Goal: Communication & Community: Answer question/provide support

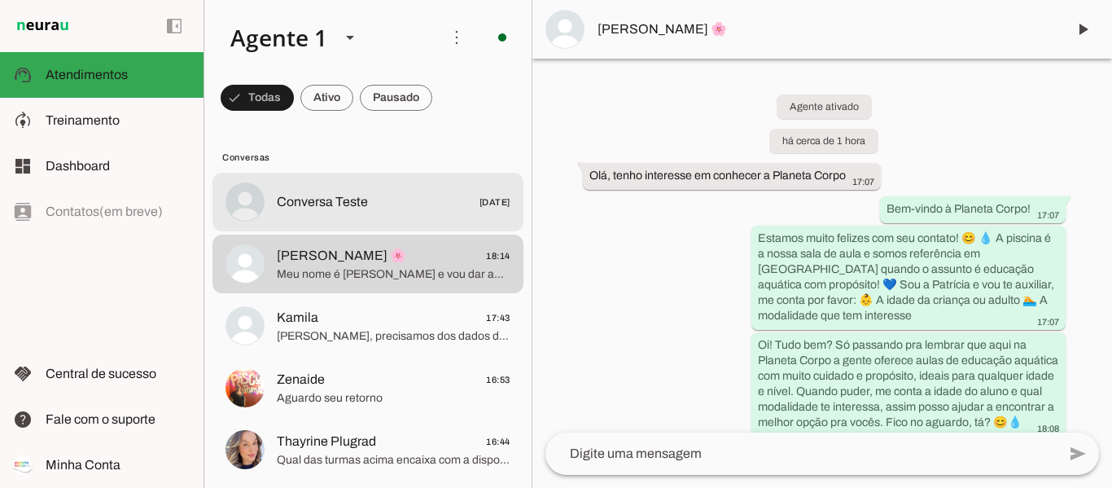
click at [421, 256] on span "Lais Kellyn 🌸 18:14" at bounding box center [394, 256] width 234 height 20
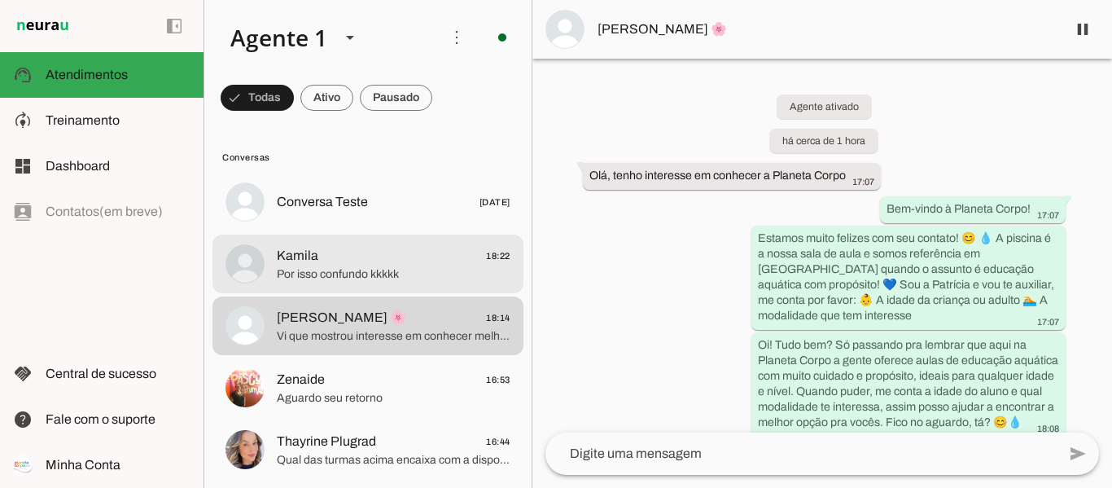
click at [343, 270] on span "Por isso confundo kkkkk" at bounding box center [394, 274] width 234 height 16
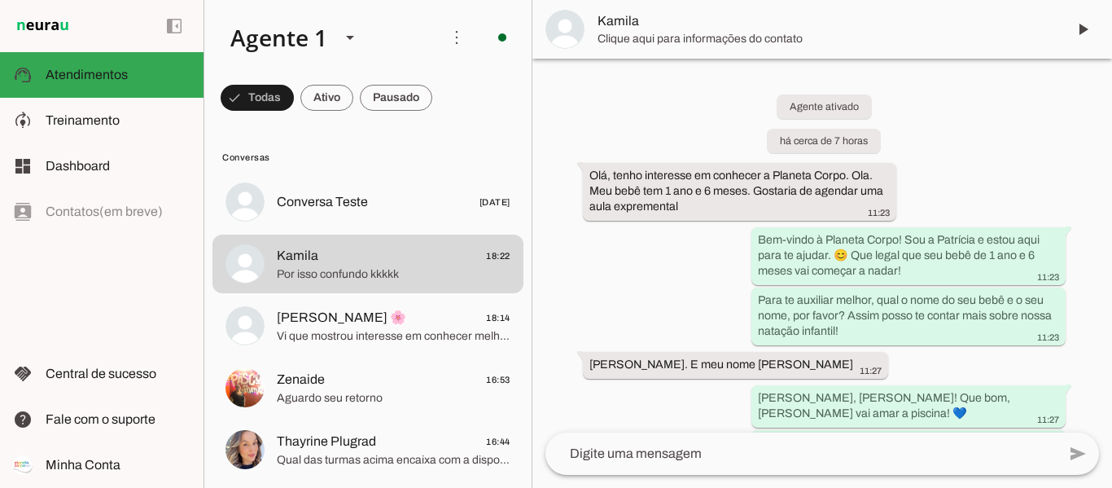
scroll to position [1763, 0]
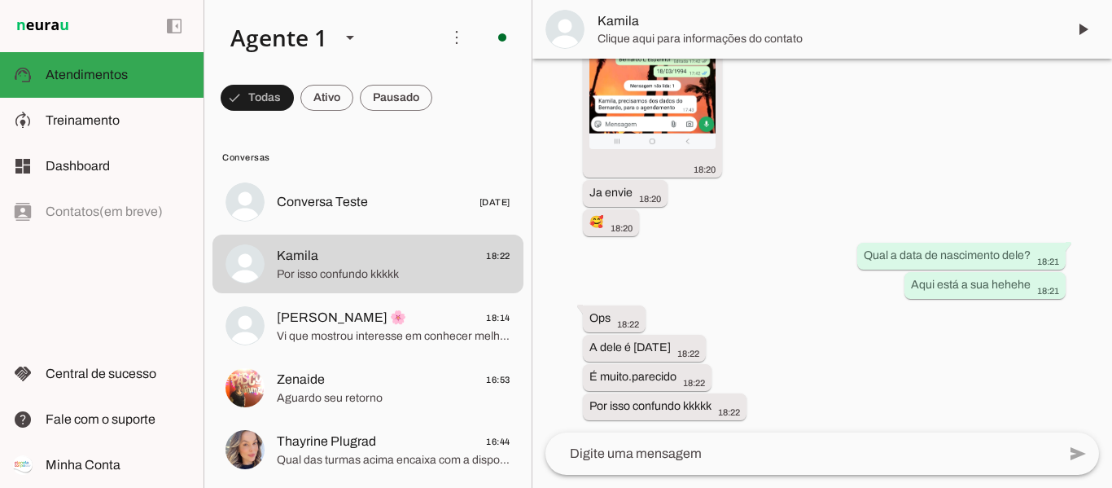
click at [709, 455] on textarea at bounding box center [800, 454] width 511 height 20
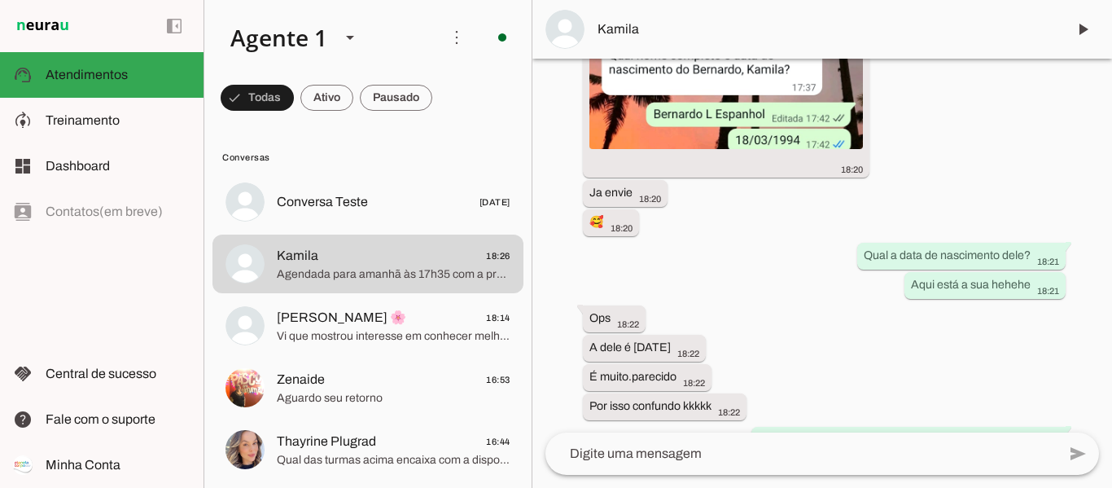
scroll to position [1812, 0]
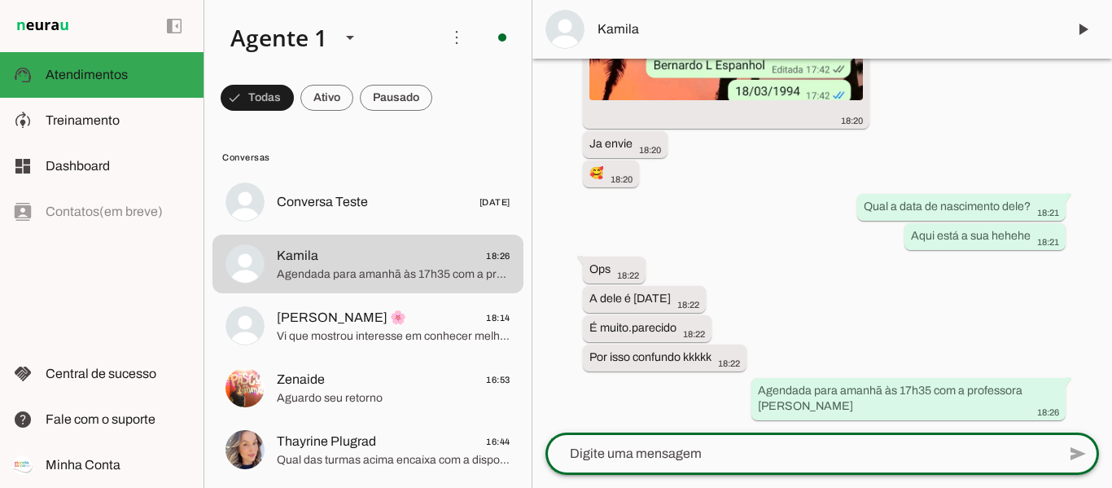
click at [799, 454] on textarea at bounding box center [800, 454] width 511 height 20
paste textarea "Informações importantes para aula experimental: 💦Chegar 10 minutinhos antes de …"
type textarea "Informações importantes para aula experimental: 💦Chegar 10 minutinhos antes de …"
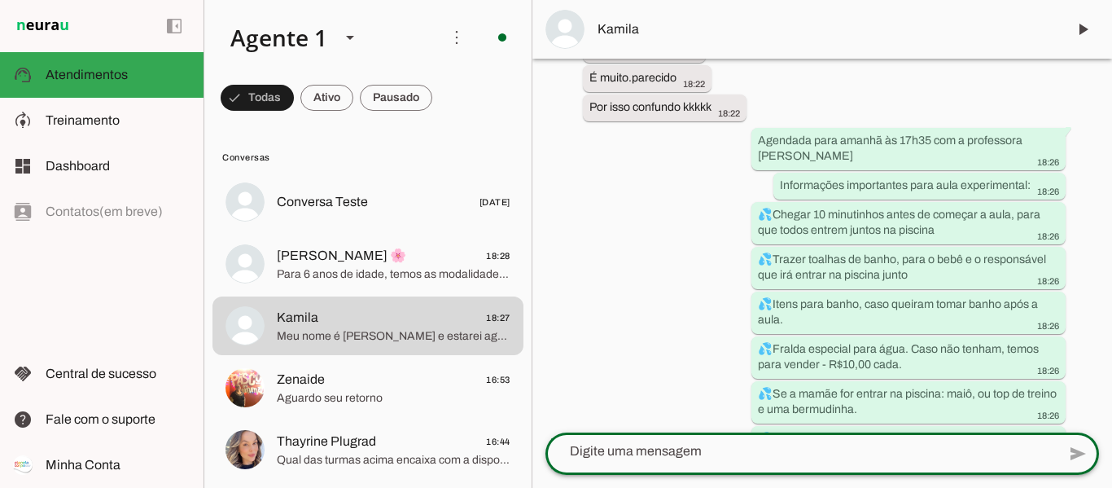
scroll to position [0, 0]
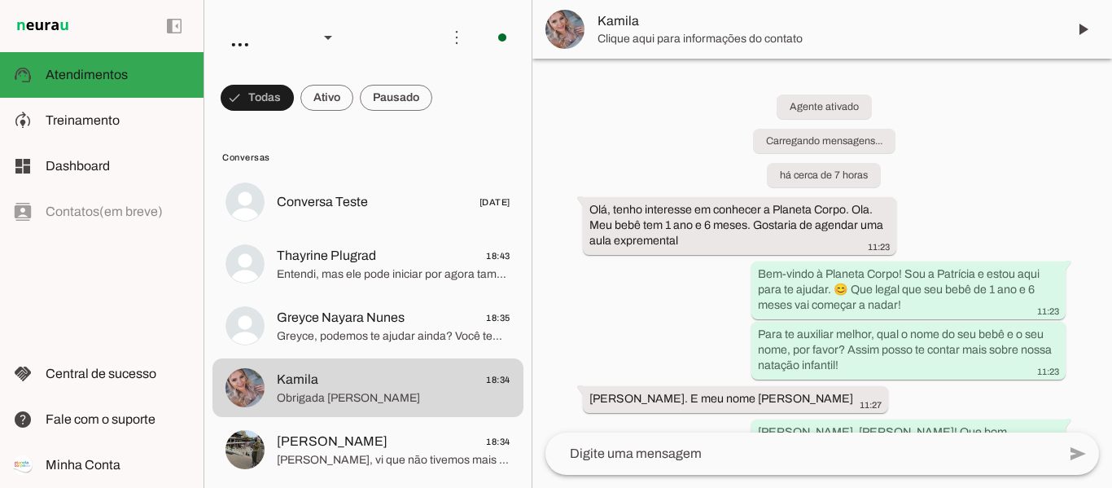
scroll to position [2307, 0]
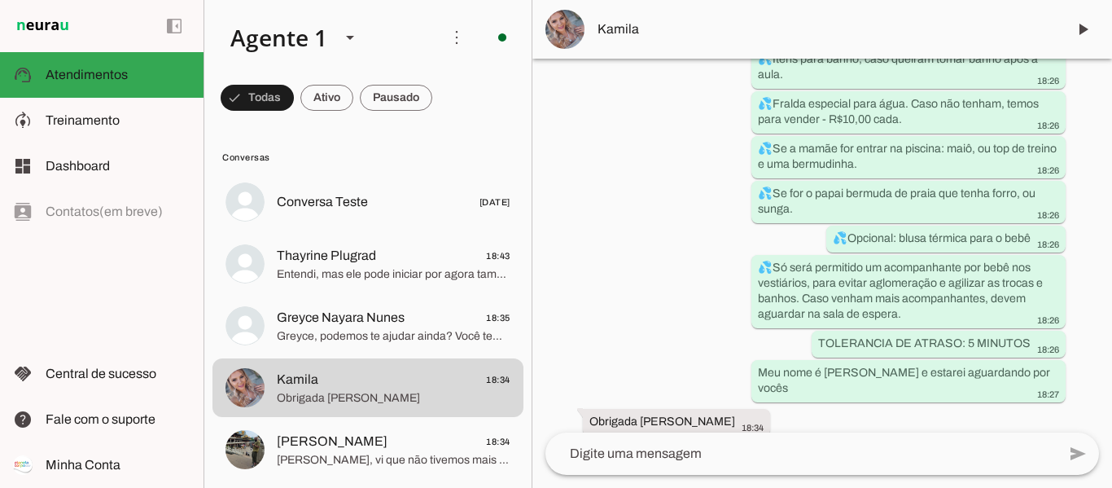
click at [716, 452] on textarea at bounding box center [800, 454] width 511 height 20
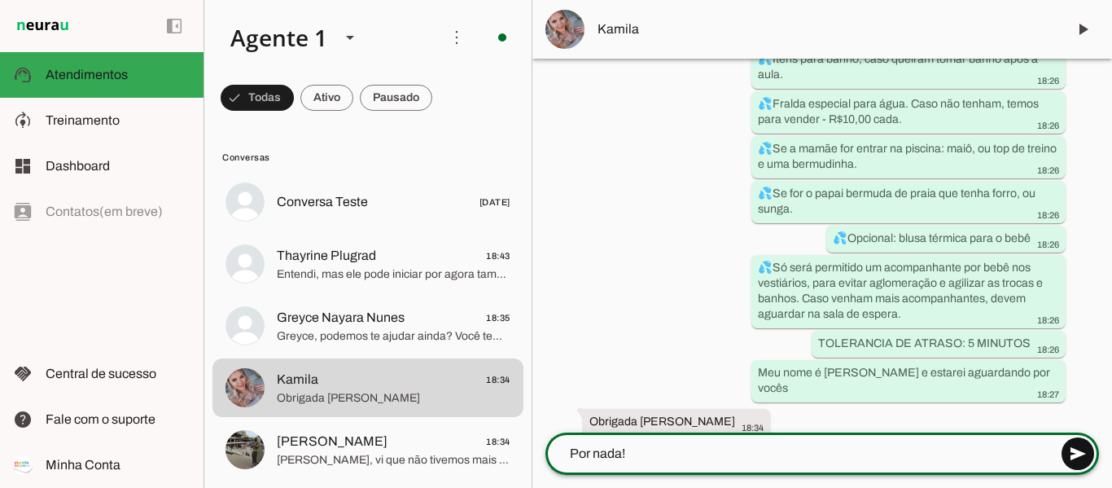
type textarea "Por nada!"
type md-outlined-text-field "Por nada!"
click at [1084, 459] on span at bounding box center [1077, 453] width 39 height 39
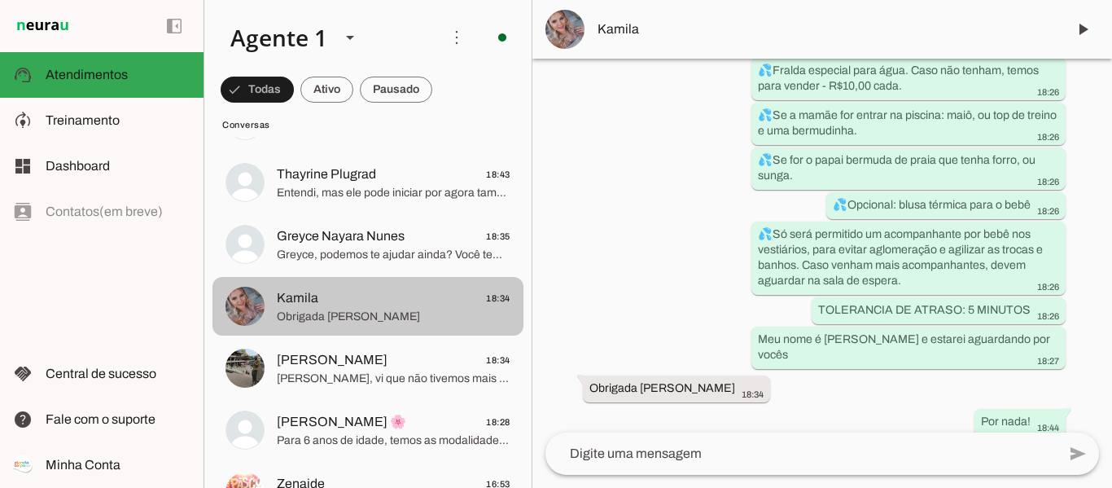
scroll to position [163, 0]
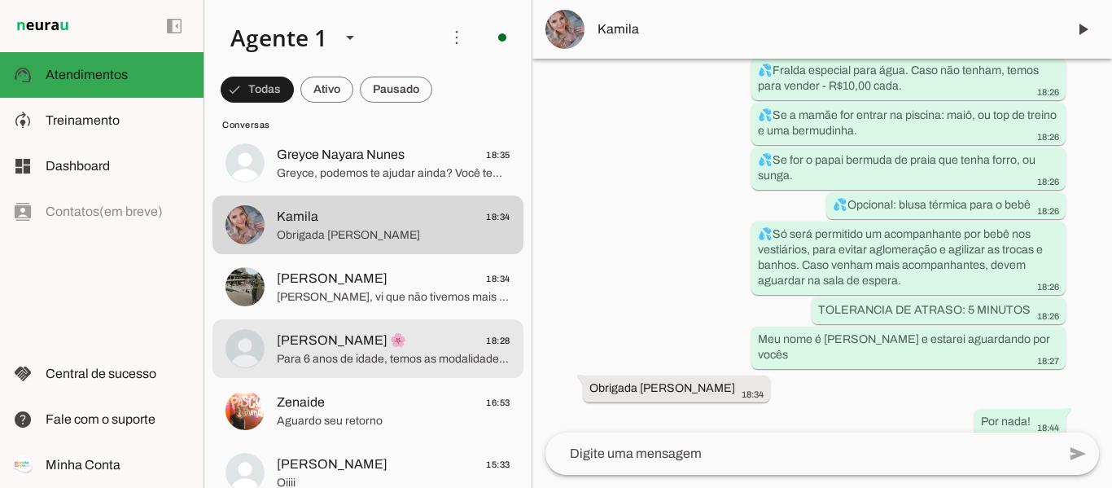
click at [408, 340] on span "[PERSON_NAME] 🌸 18:28" at bounding box center [394, 341] width 234 height 20
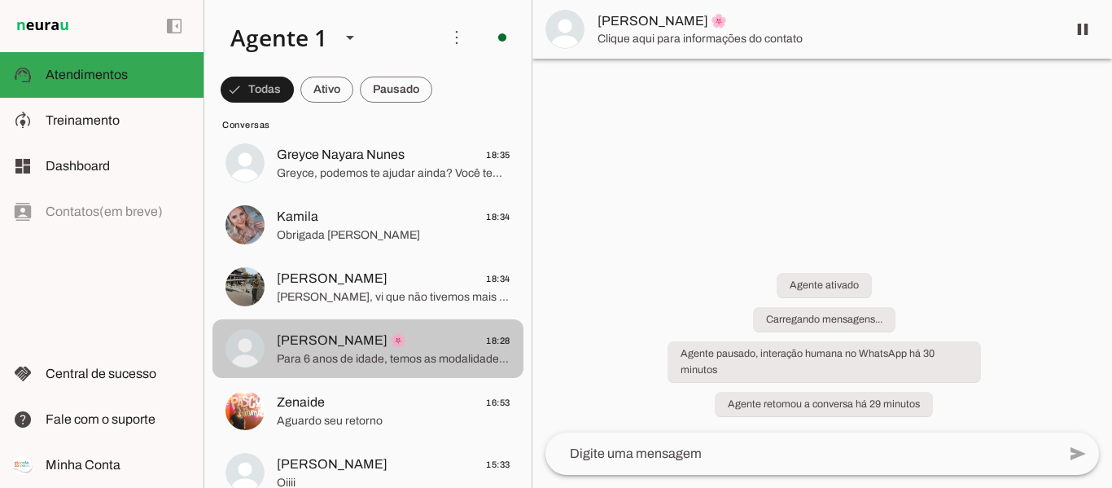
scroll to position [660, 0]
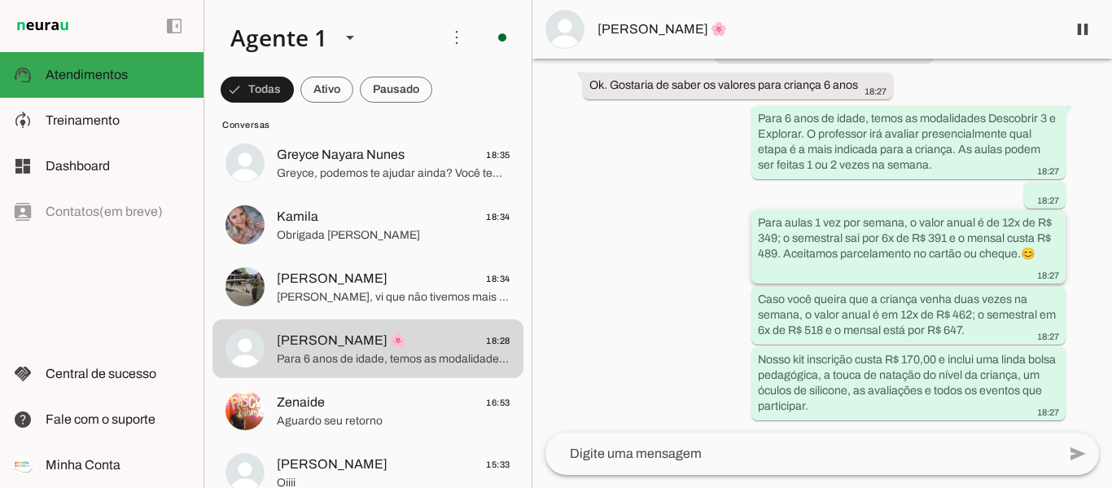
drag, startPoint x: 757, startPoint y: 234, endPoint x: 781, endPoint y: 239, distance: 25.1
click at [0, 0] on slot "Para aulas 1 vez por semana, o valor anual é de 12x de R$ 349; o semestral sai …" at bounding box center [0, 0] width 0 height 0
drag, startPoint x: 921, startPoint y: 235, endPoint x: 948, endPoint y: 239, distance: 27.9
click at [0, 0] on slot "Para aulas 1 vez por semana, o valor anual é de 12x de R$ 349; o semestral sai …" at bounding box center [0, 0] width 0 height 0
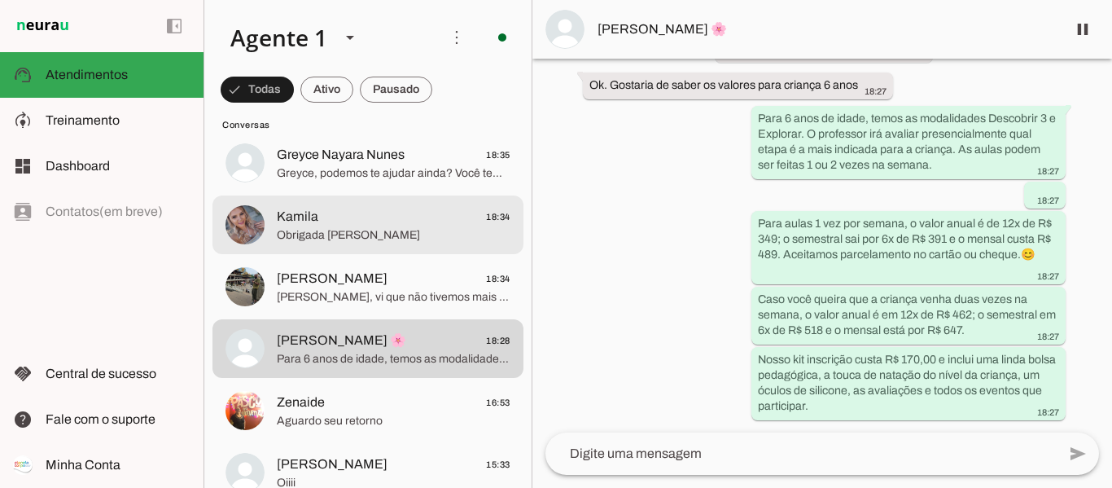
click at [392, 185] on md-item "Greyce Nayara Nunes 18:35 [PERSON_NAME], podemos te ajudar ainda? Você tem algu…" at bounding box center [367, 163] width 311 height 59
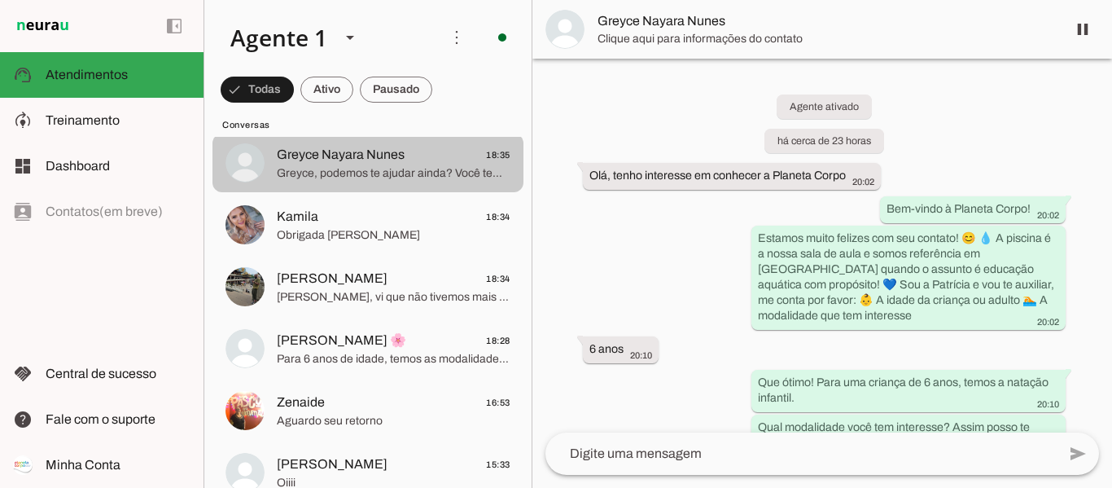
scroll to position [1251, 0]
